Goal: Information Seeking & Learning: Learn about a topic

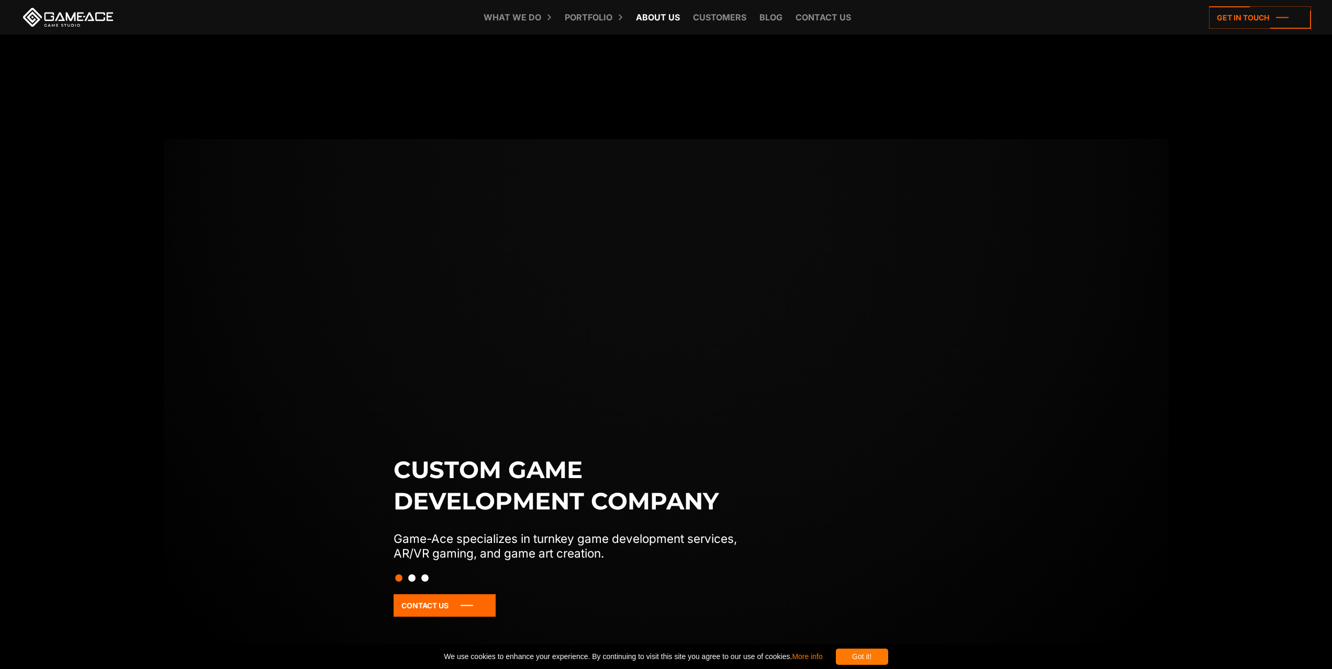
click at [668, 19] on link "About Us" at bounding box center [658, 17] width 54 height 35
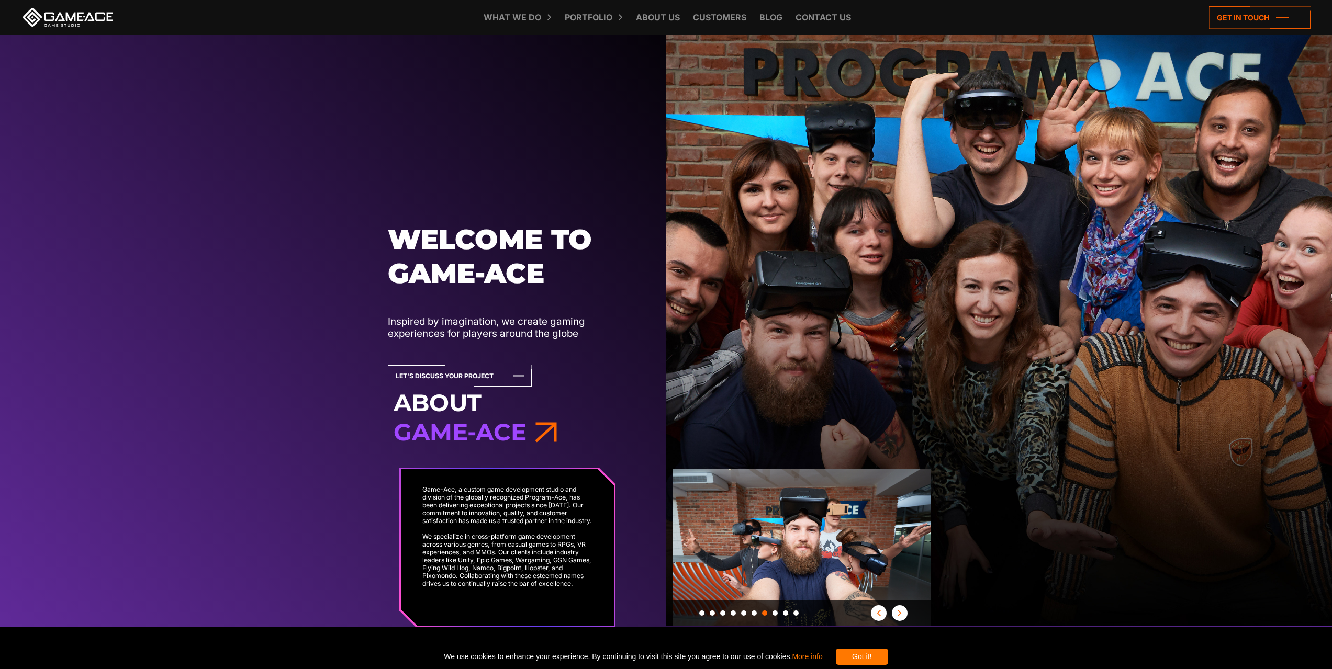
scroll to position [3767, 0]
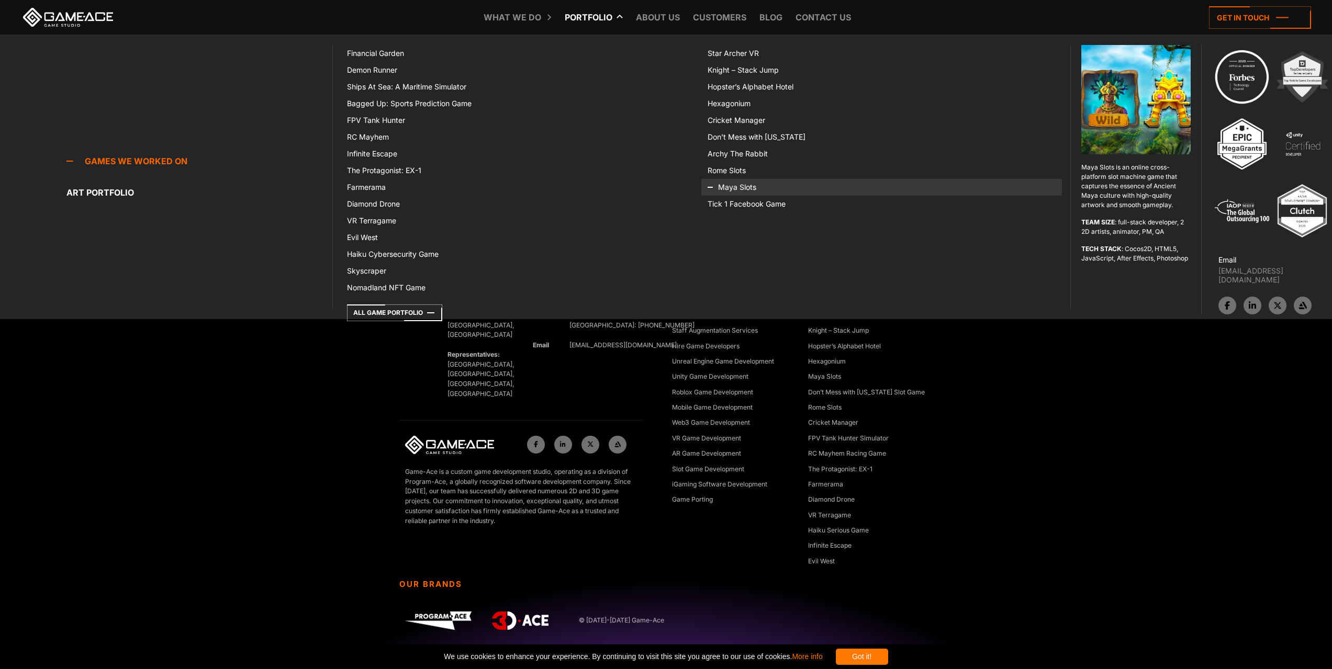
click at [733, 183] on link "Maya Slots" at bounding box center [881, 187] width 361 height 17
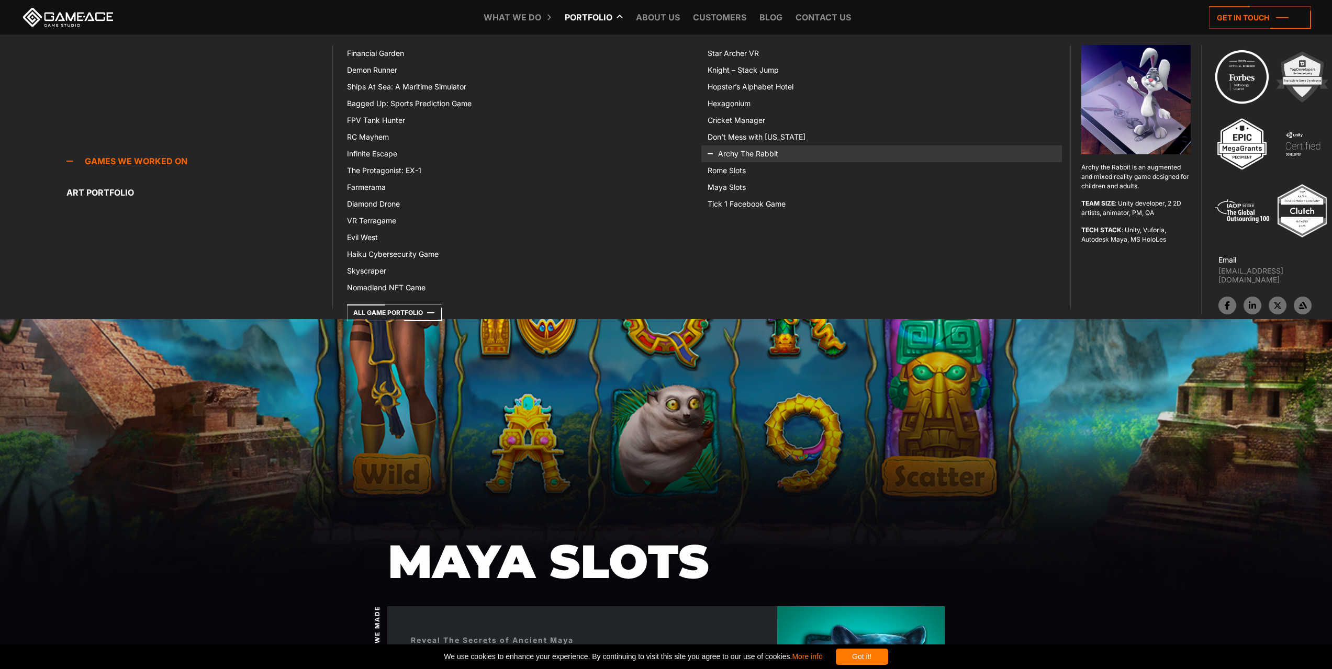
click at [741, 155] on link "Archy The Rabbit" at bounding box center [881, 154] width 361 height 17
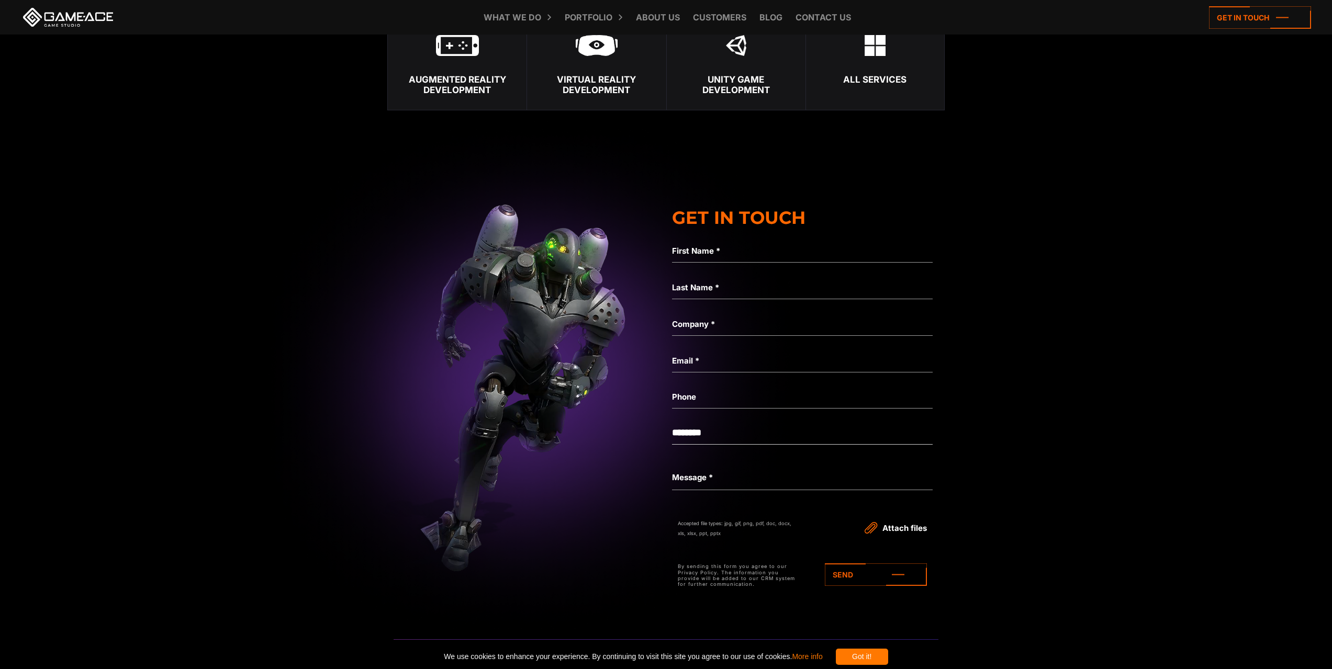
scroll to position [3245, 0]
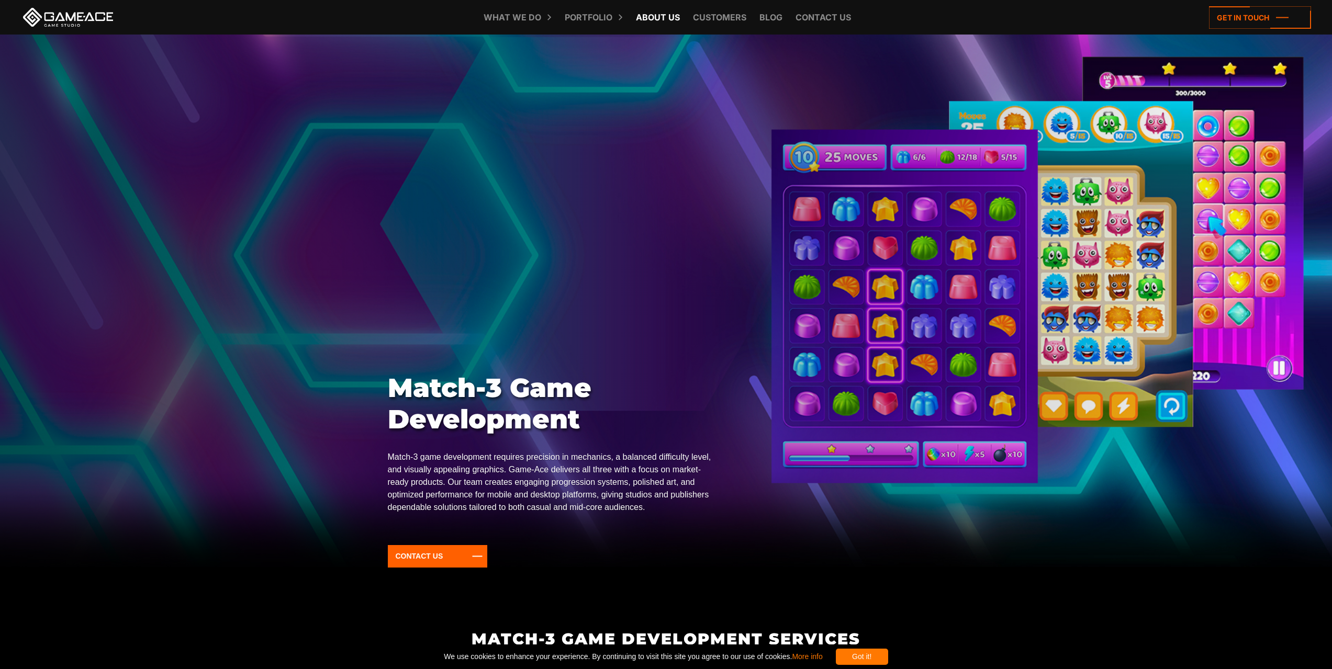
click at [644, 15] on link "About Us" at bounding box center [658, 17] width 54 height 35
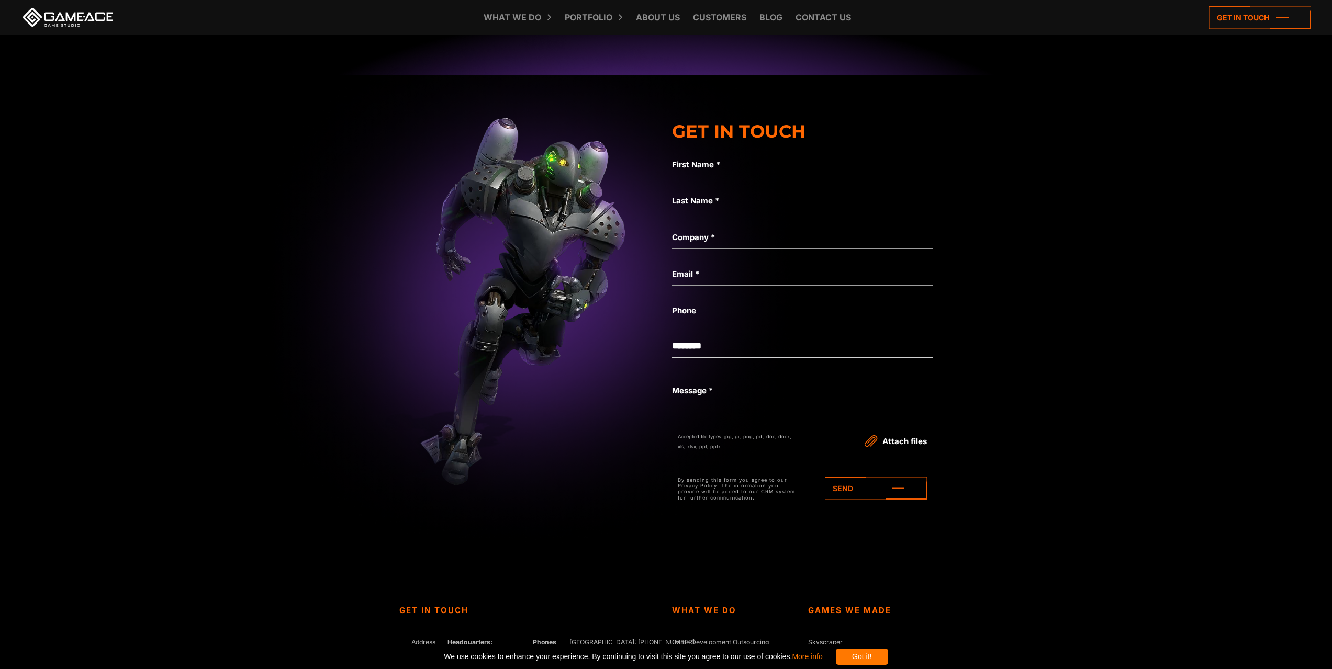
scroll to position [3296, 0]
